Goal: Task Accomplishment & Management: Use online tool/utility

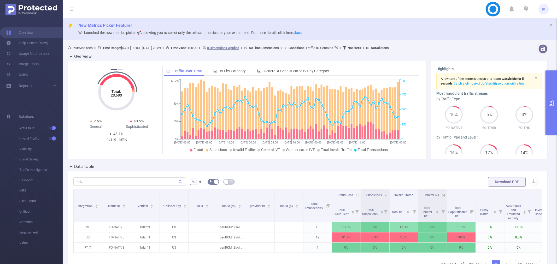
scroll to position [58, 0]
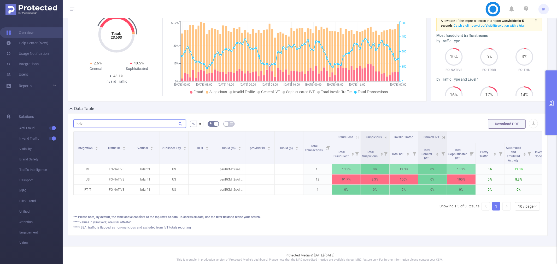
click at [139, 122] on input "bdz" at bounding box center [129, 124] width 113 height 8
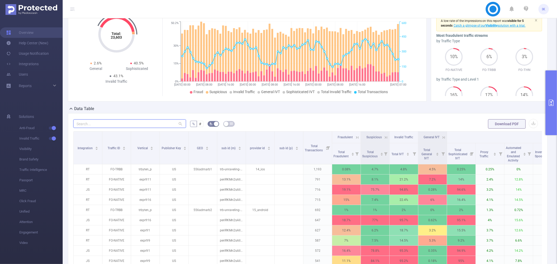
type input "נ"
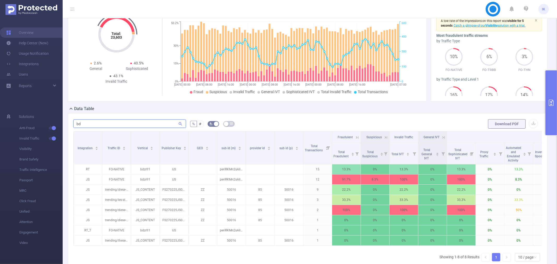
type input "bdz"
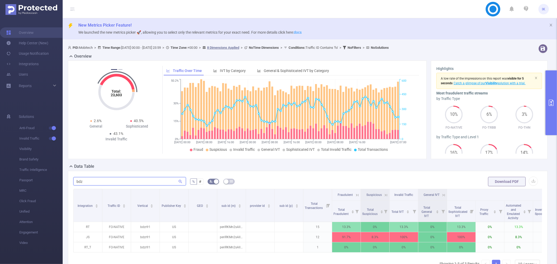
scroll to position [0, 0]
click at [549, 104] on icon "primary" at bounding box center [551, 103] width 5 height 6
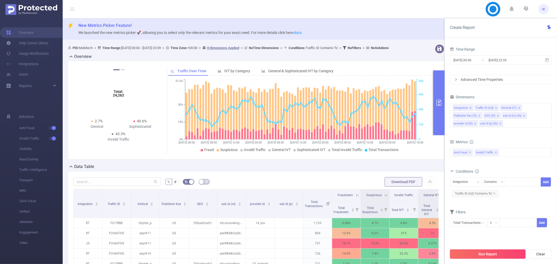
click at [472, 252] on button "Run Report" at bounding box center [488, 254] width 76 height 9
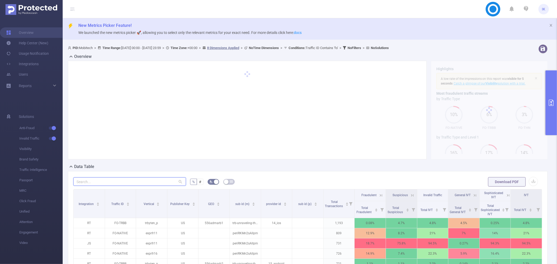
click at [113, 179] on input "text" at bounding box center [129, 182] width 113 height 8
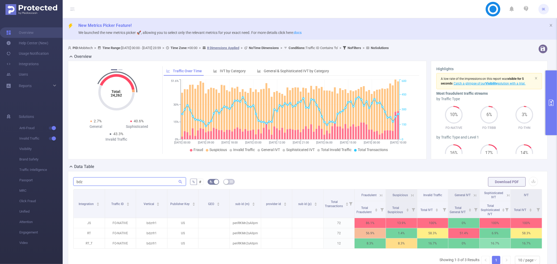
type input "bdz"
click at [289, 4] on header "IK" at bounding box center [278, 9] width 557 height 18
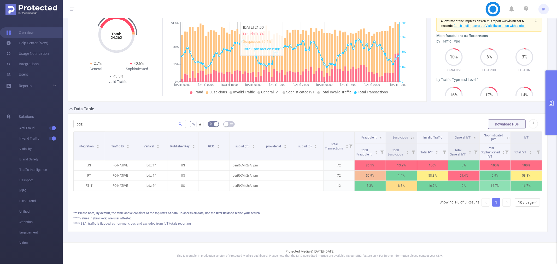
scroll to position [58, 0]
click at [375, 242] on div "PID: Mobitech > Time Range: [DATE] 00:00 - [DATE] 23:59 > Time Zone: +00:00 > 8…" at bounding box center [310, 113] width 494 height 258
